Goal: Information Seeking & Learning: Learn about a topic

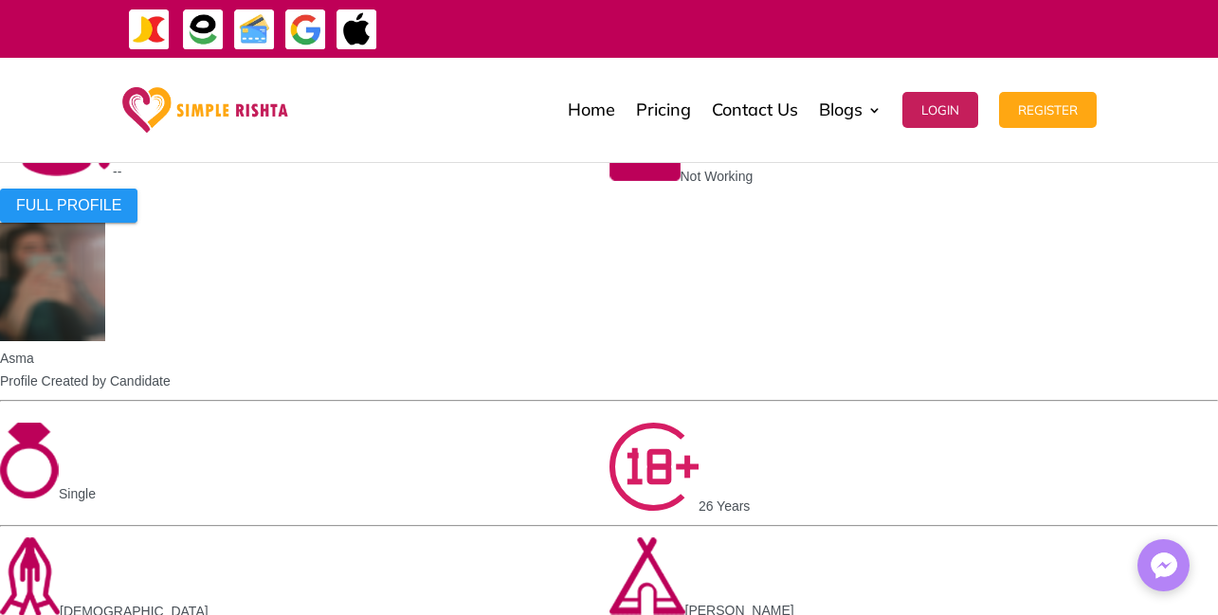
scroll to position [2844, 0]
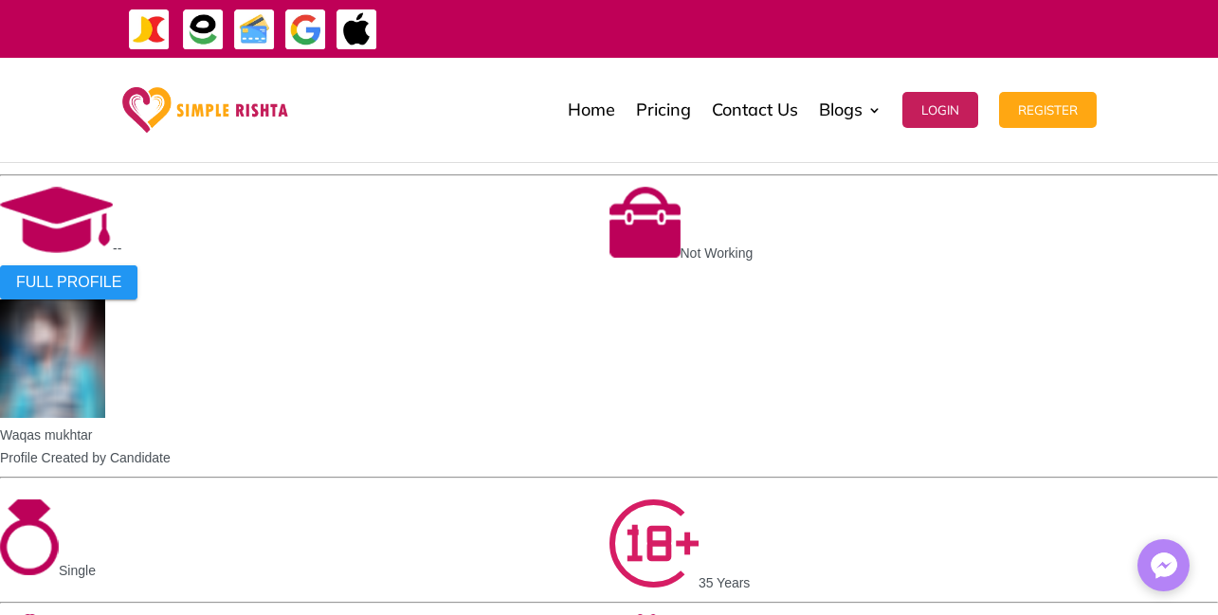
click at [1142, 570] on link at bounding box center [1164, 565] width 52 height 52
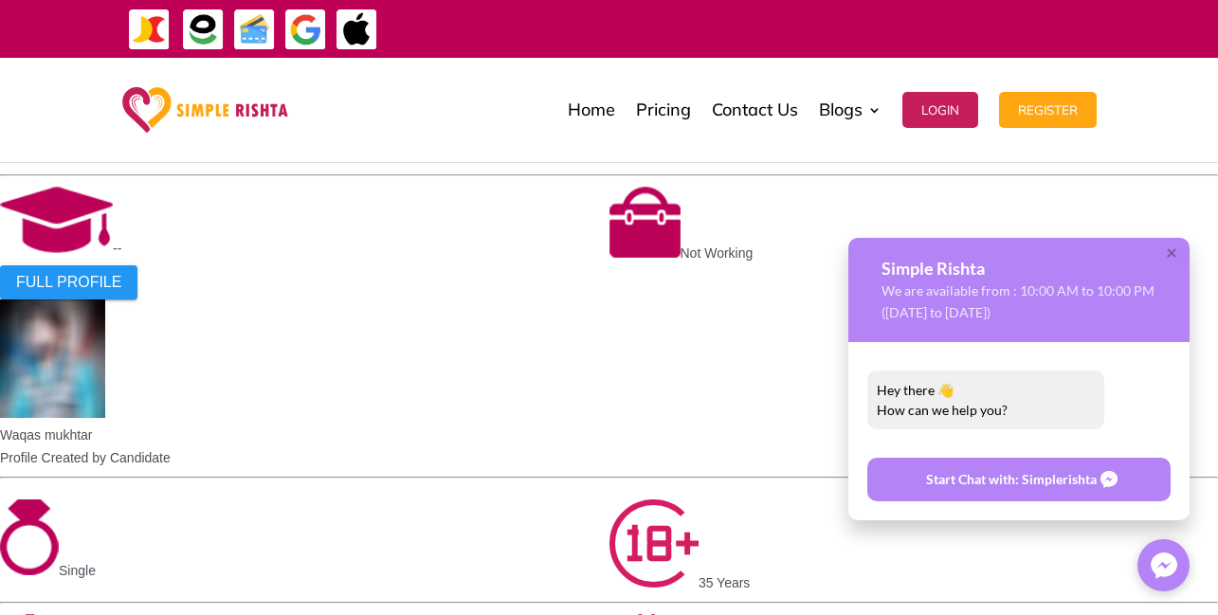
click at [1177, 255] on div at bounding box center [1178, 264] width 24 height 24
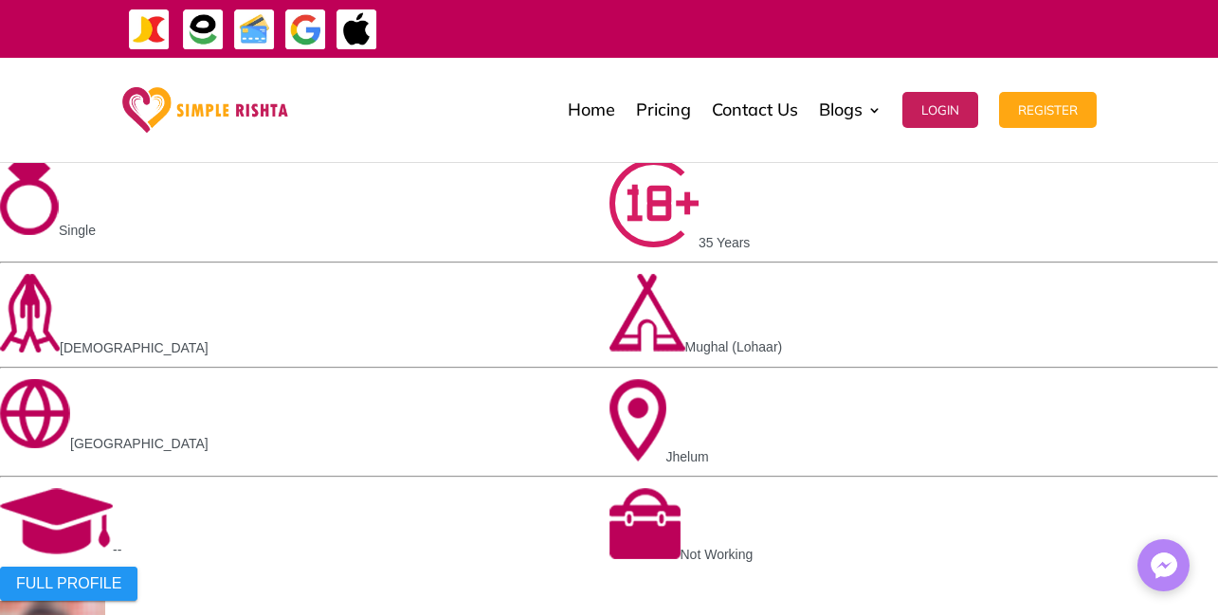
scroll to position [3185, 0]
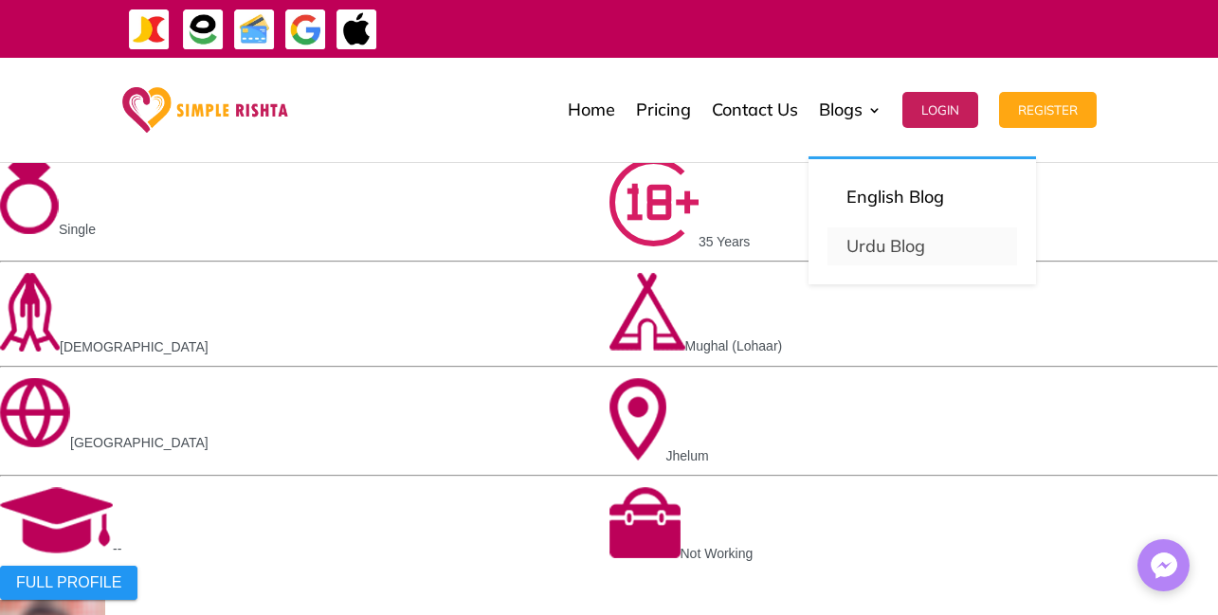
click at [892, 246] on link "Urdu Blog" at bounding box center [923, 247] width 190 height 38
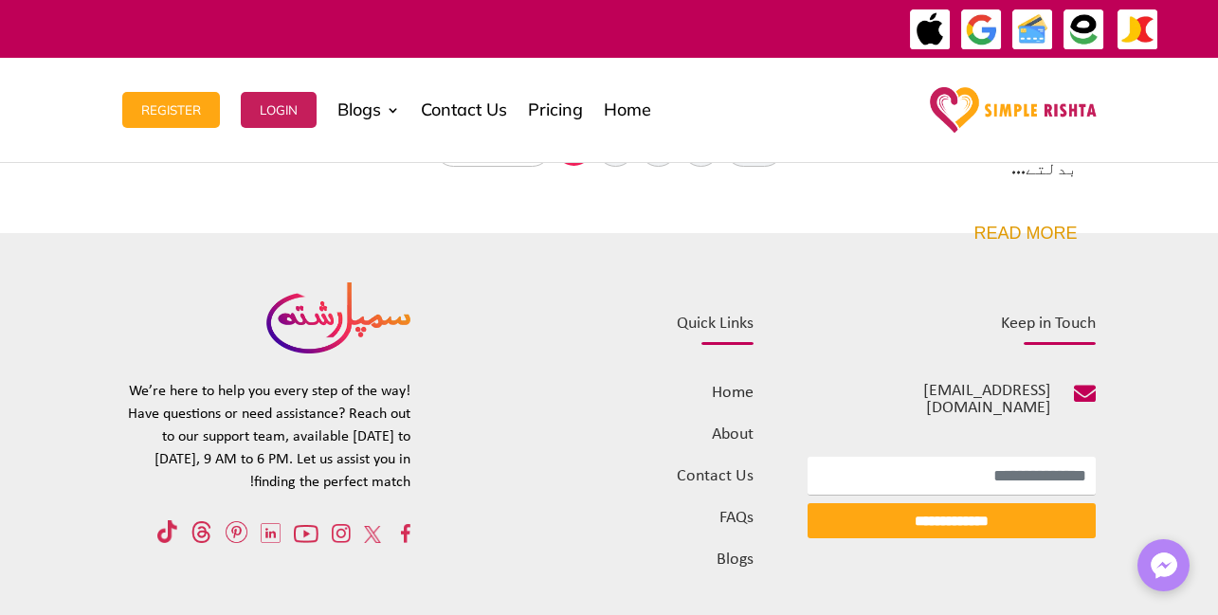
scroll to position [2451, 0]
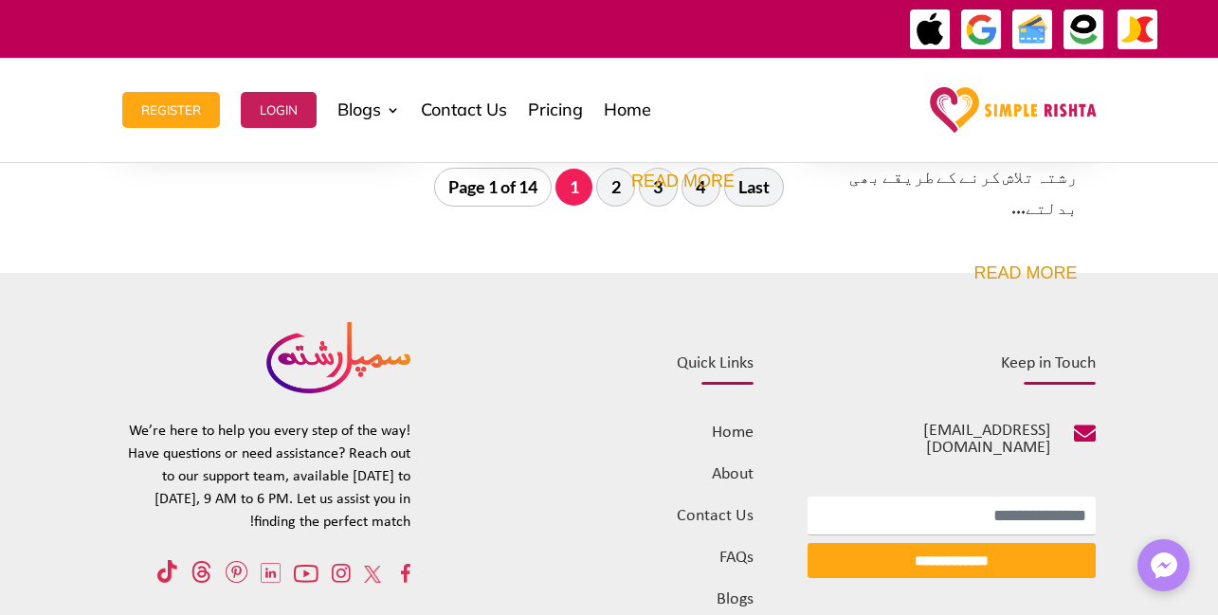
click at [356, 351] on img at bounding box center [338, 357] width 144 height 71
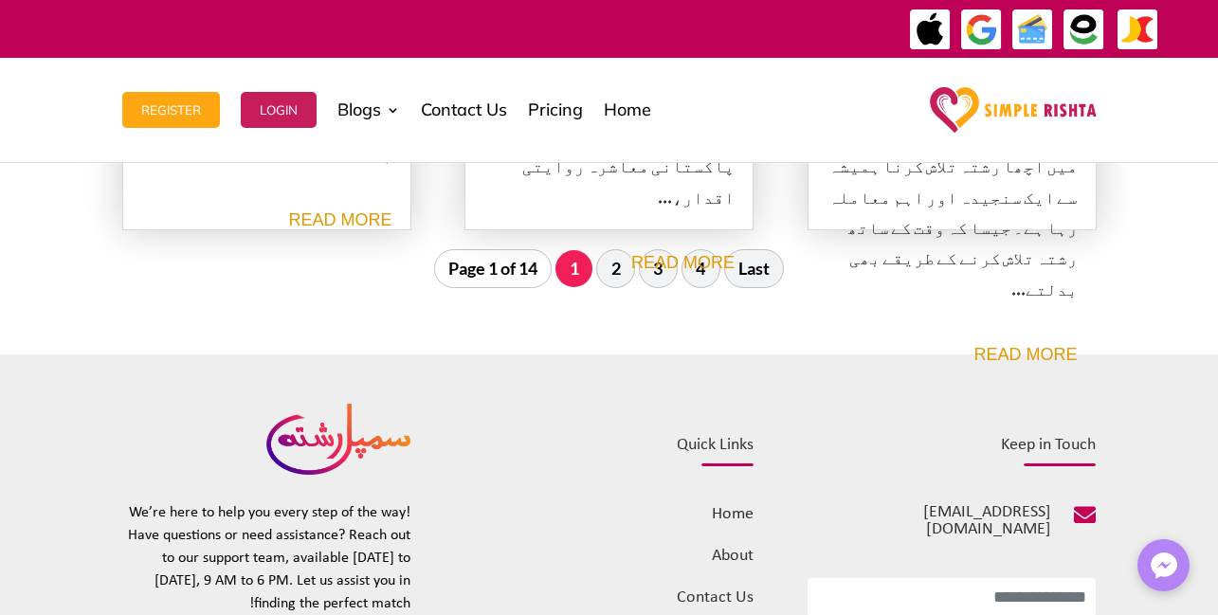
scroll to position [2234, 0]
